Goal: Go to known website: Go to known website

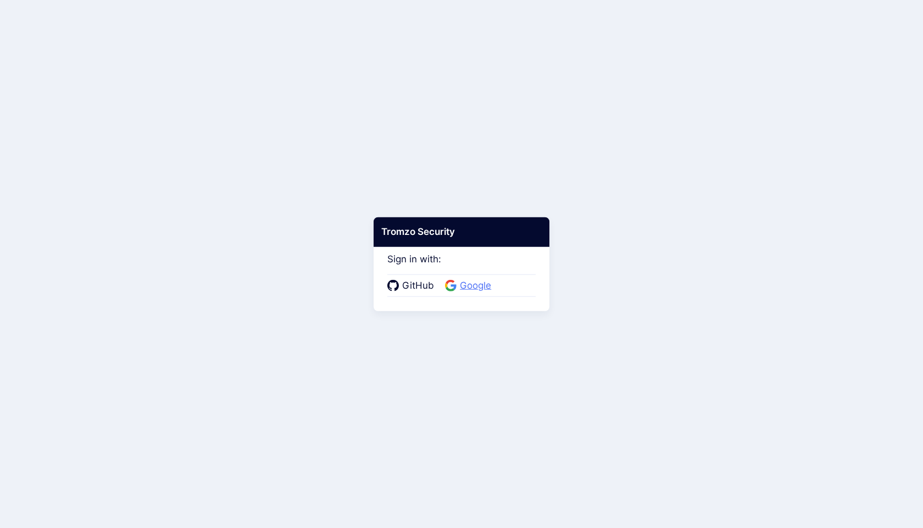
click at [463, 285] on span "Google" at bounding box center [476, 286] width 38 height 14
